Goal: Navigation & Orientation: Find specific page/section

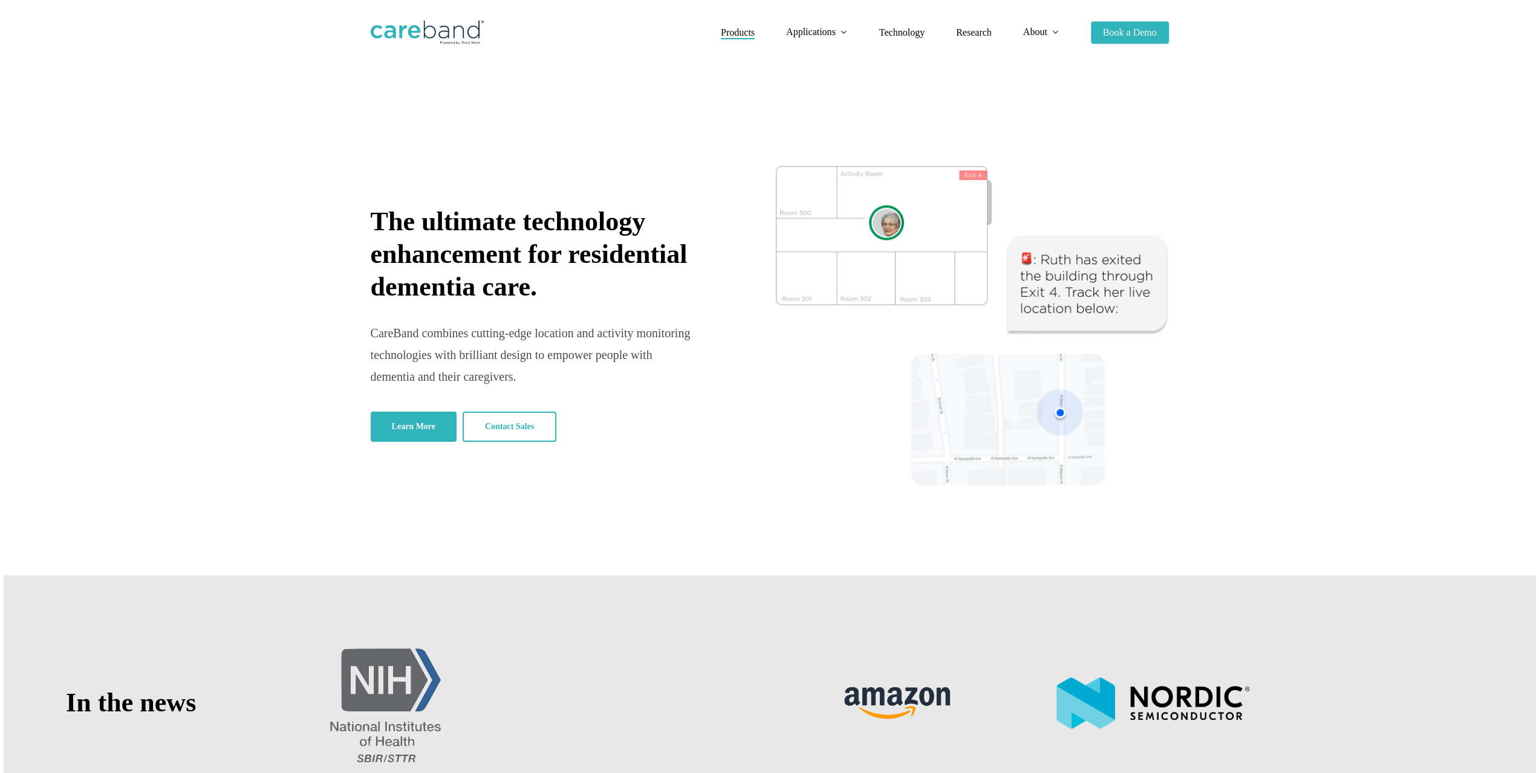
click at [745, 36] on span "Products" at bounding box center [738, 32] width 34 height 10
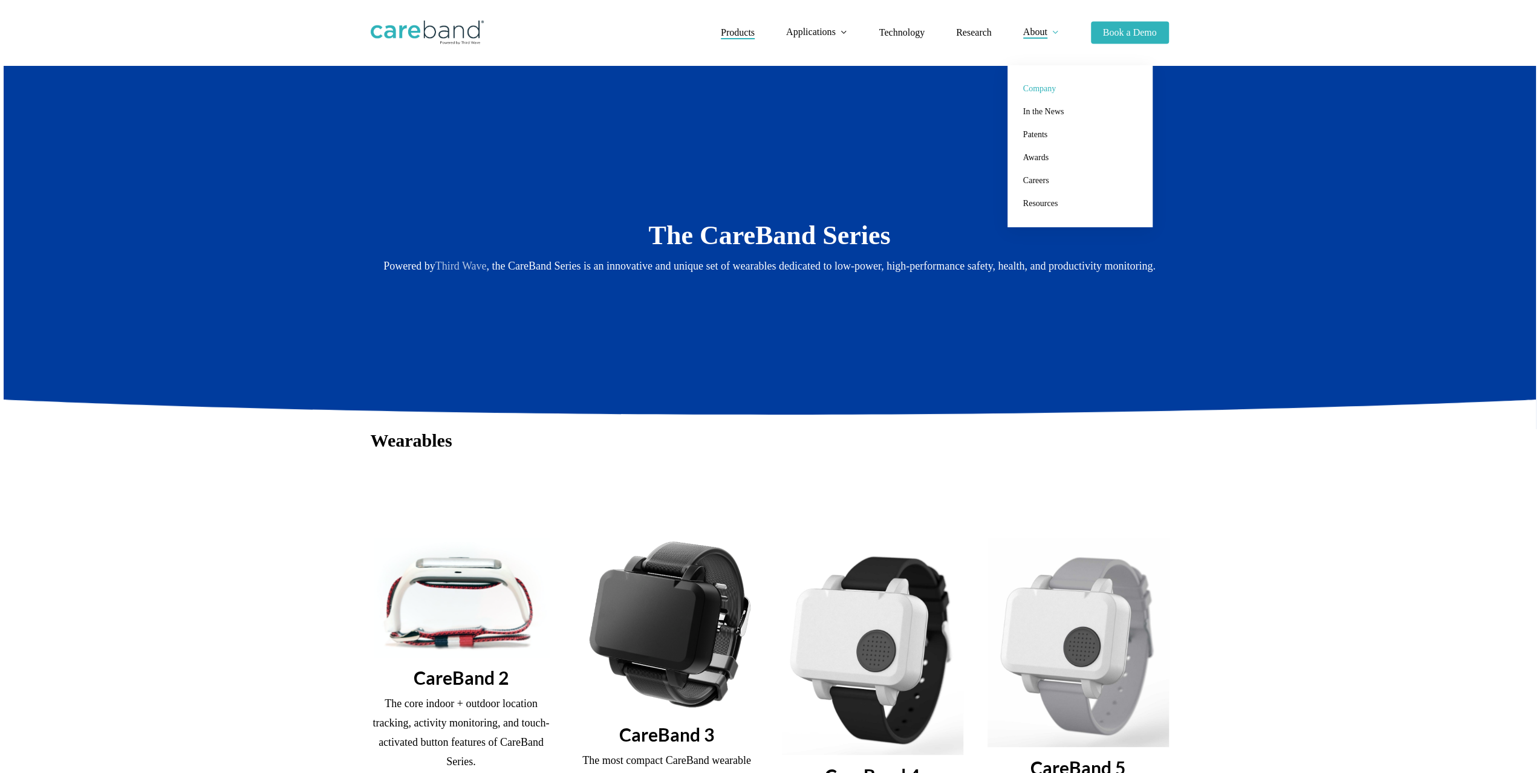
click at [1045, 90] on span "Company" at bounding box center [1039, 88] width 33 height 9
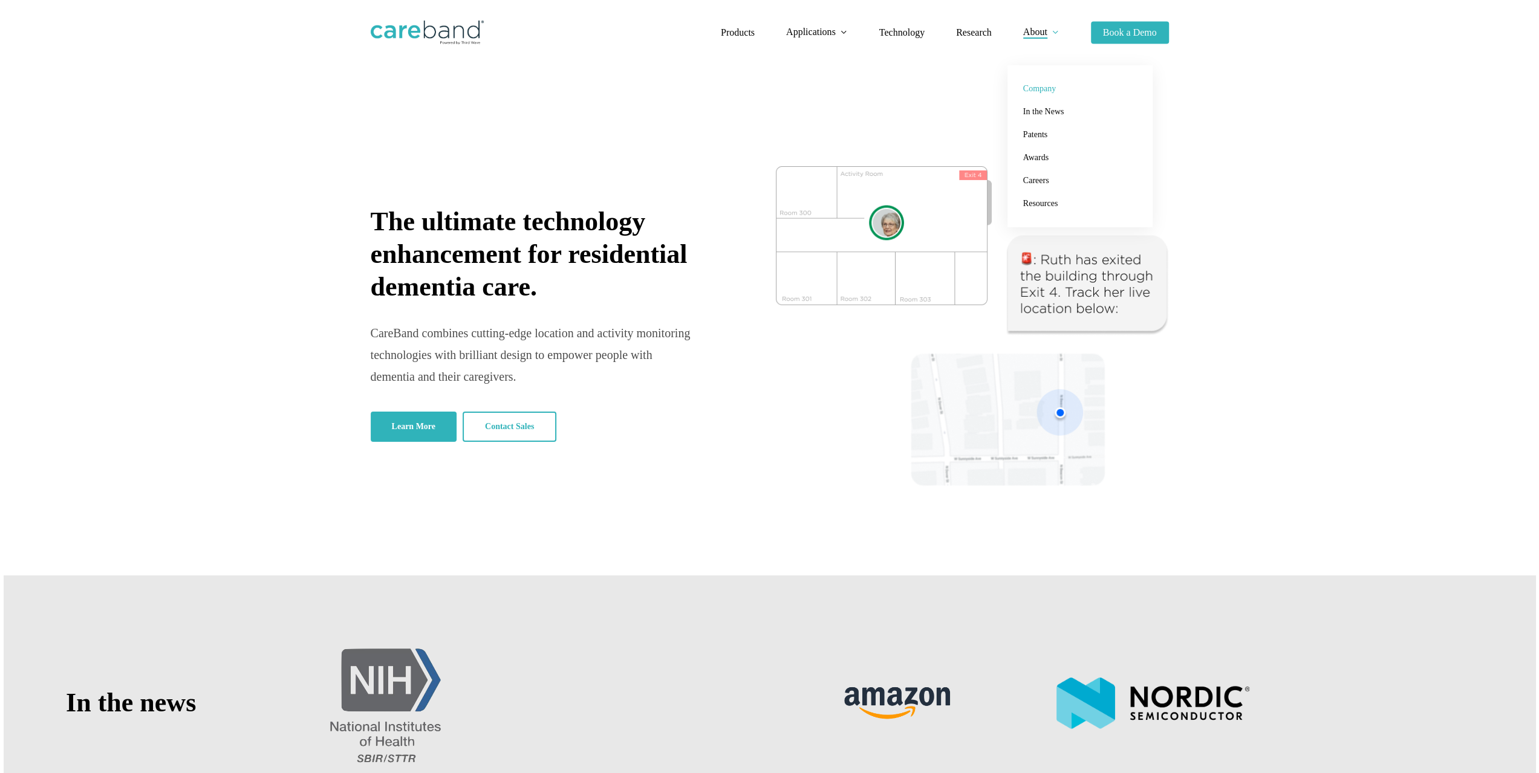
click at [1033, 84] on span "Company" at bounding box center [1039, 88] width 33 height 9
